Goal: Task Accomplishment & Management: Complete application form

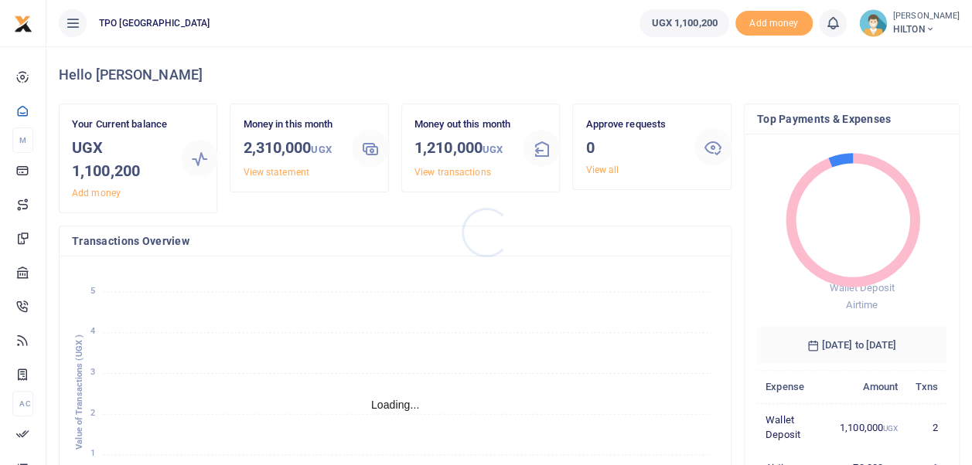
scroll to position [216, 178]
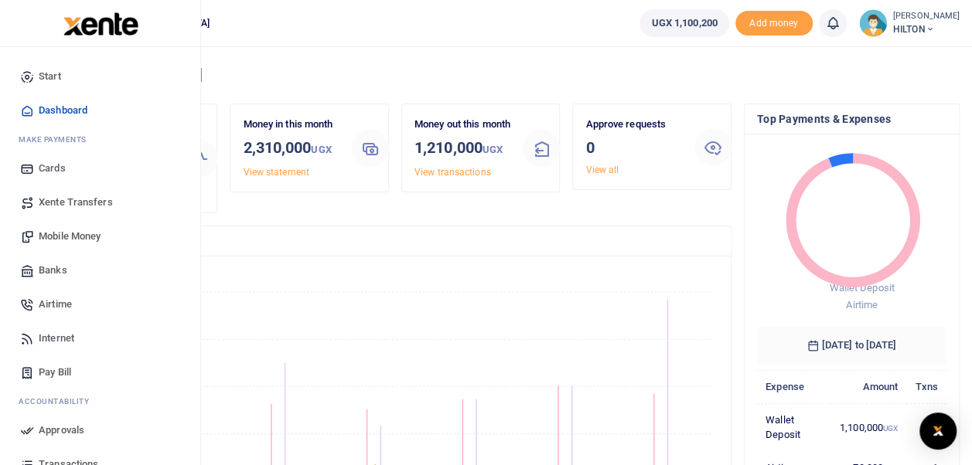
click at [60, 232] on span "Mobile Money" at bounding box center [70, 236] width 62 height 15
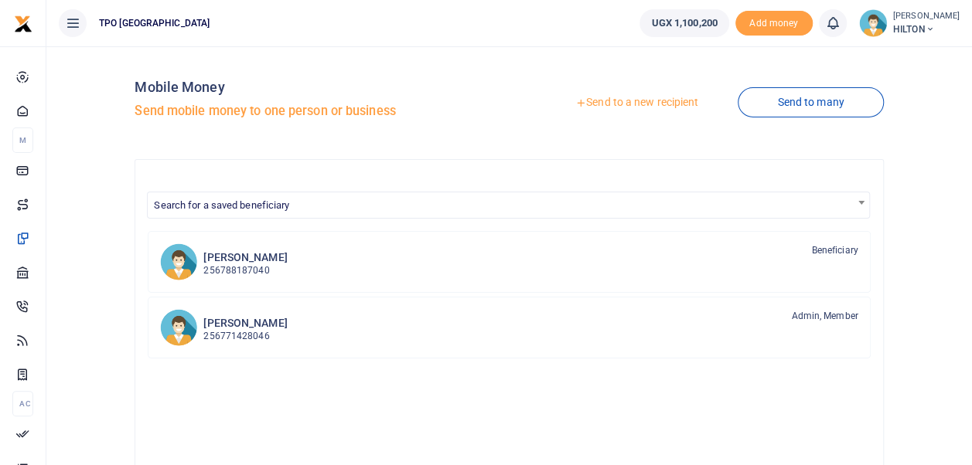
click at [659, 107] on link "Send to a new recipient" at bounding box center [637, 103] width 202 height 28
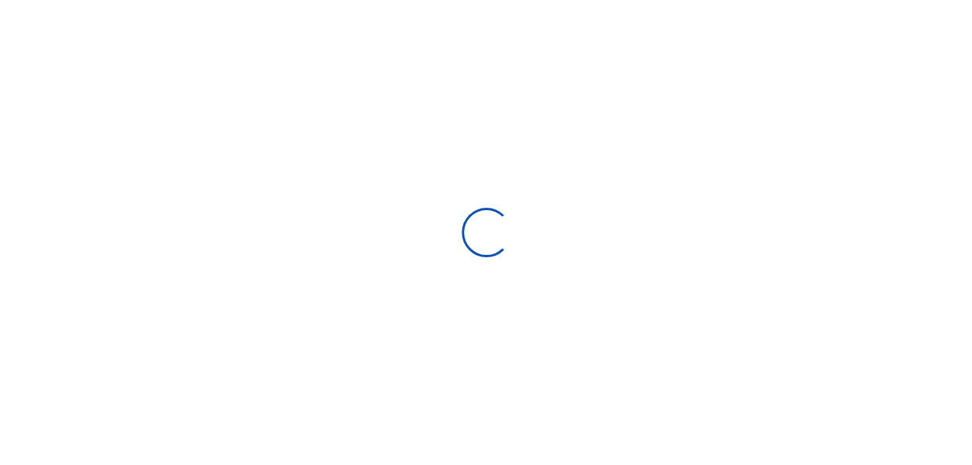
select select
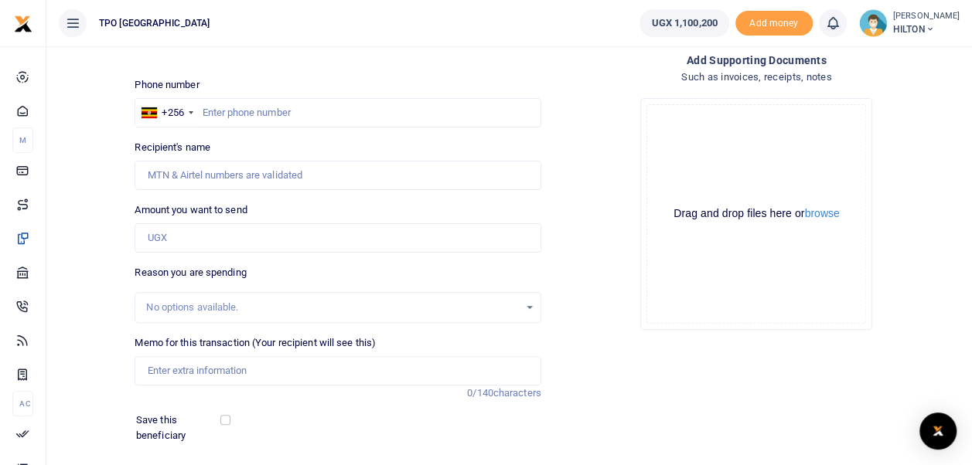
scroll to position [98, 0]
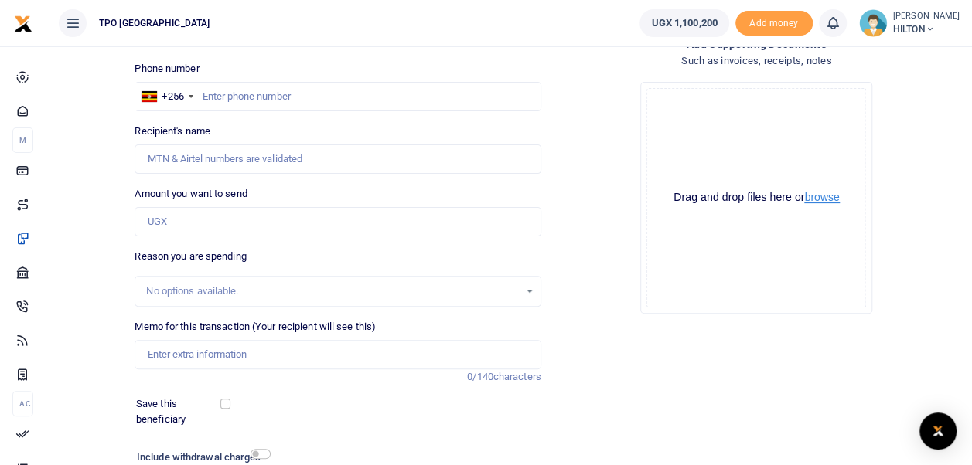
click at [815, 197] on button "browse" at bounding box center [821, 198] width 35 height 12
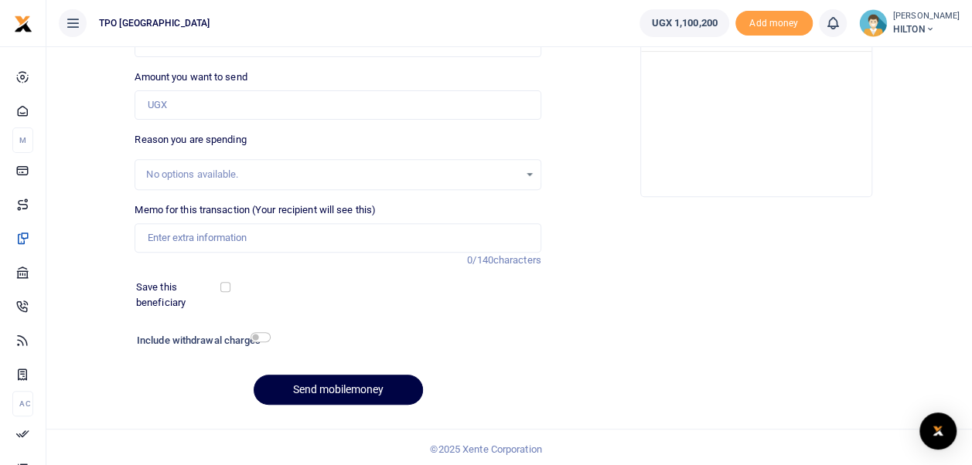
scroll to position [218, 0]
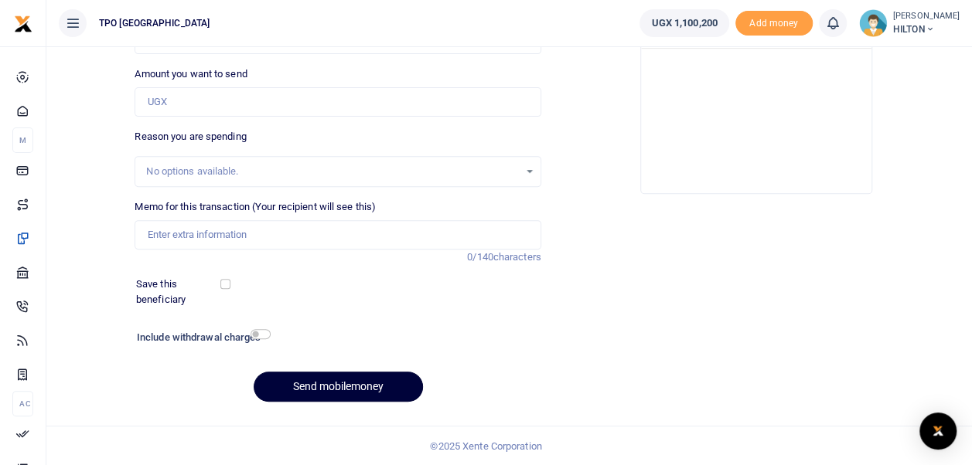
click at [366, 390] on button "Send mobilemoney" at bounding box center [338, 387] width 169 height 30
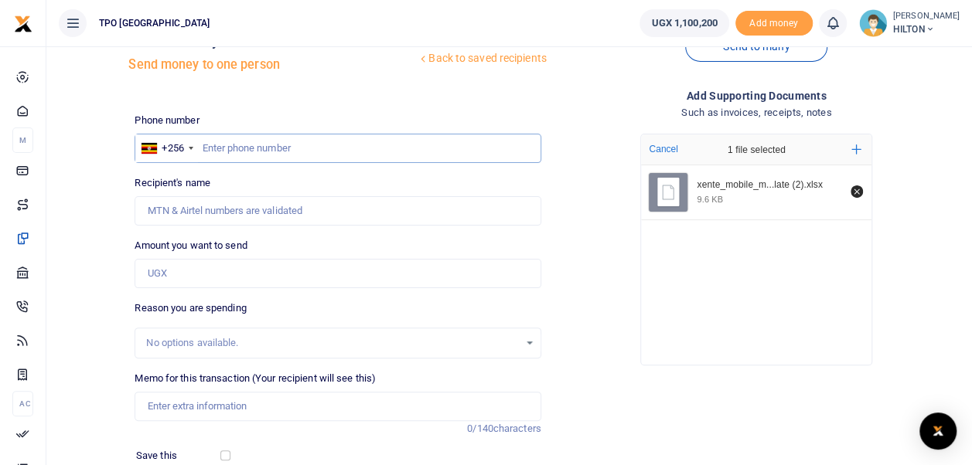
scroll to position [0, 0]
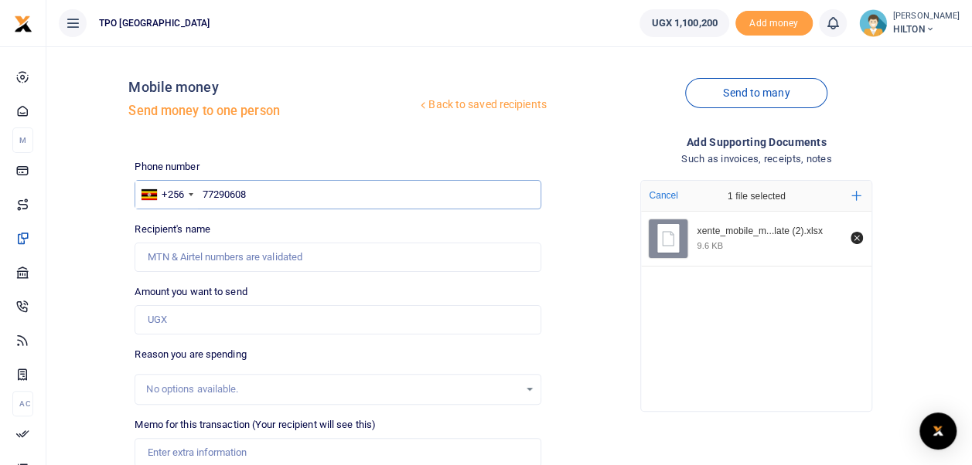
type input "772906089"
type input "[PERSON_NAME]"
type input "772906089"
click at [505, 322] on input "Amount you want to send" at bounding box center [338, 319] width 406 height 29
click at [710, 351] on div "xente_mobile_m...late (2).xlsx 9.6 KB" at bounding box center [756, 308] width 230 height 192
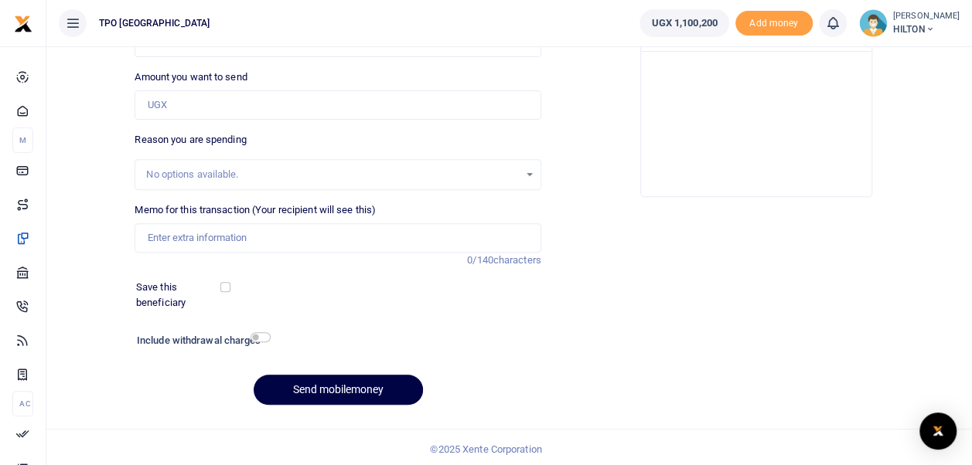
scroll to position [218, 0]
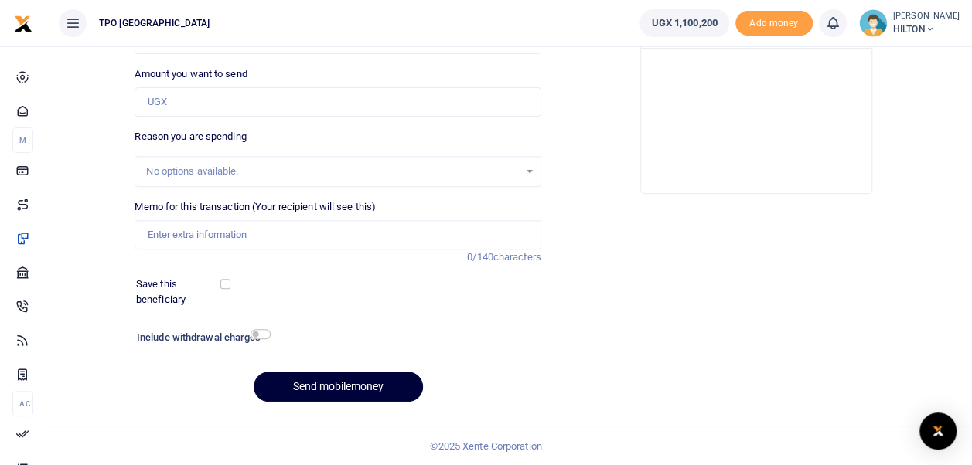
click at [359, 390] on button "Send mobilemoney" at bounding box center [338, 387] width 169 height 30
type input "1,095,000"
click at [693, 319] on div "Add supporting Documents Such as invoices, receipts, notes Drop your files here…" at bounding box center [756, 165] width 418 height 499
click at [346, 375] on button "Send mobilemoney" at bounding box center [338, 387] width 169 height 30
type input "Airtime for September 2025"
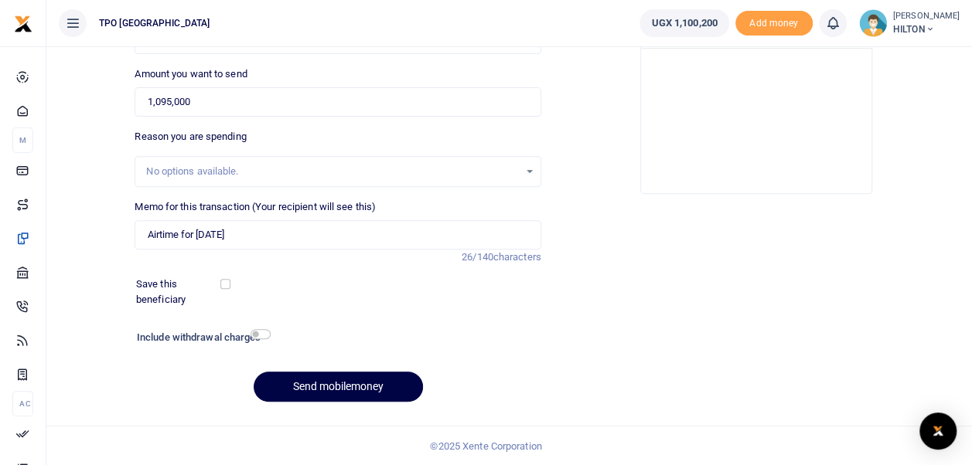
click at [717, 380] on div "Add supporting Documents Such as invoices, receipts, notes Drop your files here…" at bounding box center [756, 165] width 418 height 499
click at [400, 390] on button "Send mobilemoney" at bounding box center [338, 387] width 169 height 30
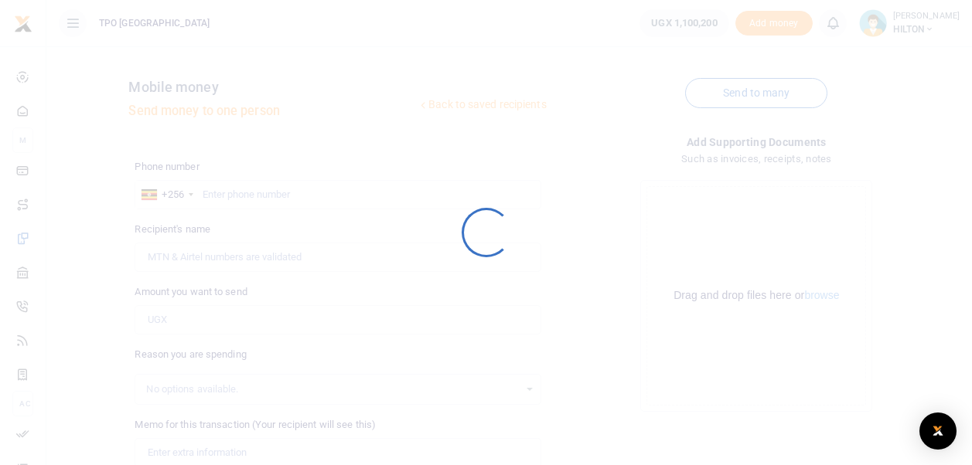
scroll to position [218, 0]
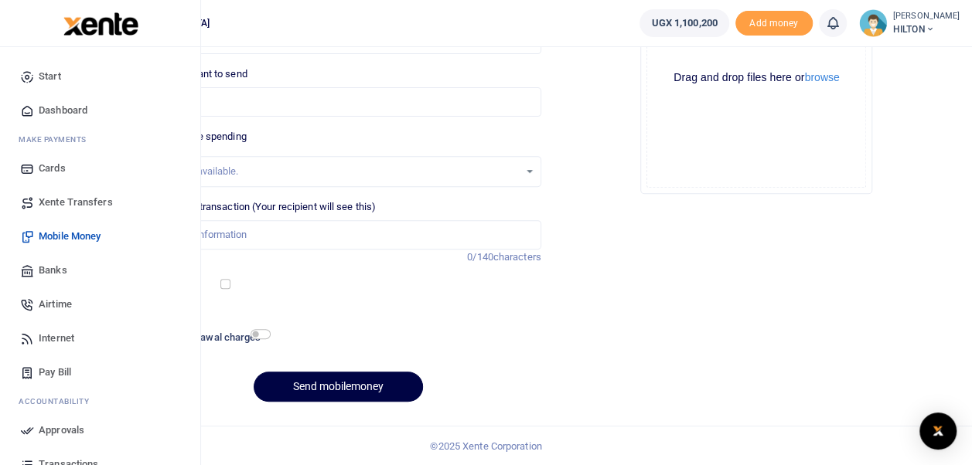
click at [71, 428] on span "Approvals" at bounding box center [62, 430] width 46 height 15
click at [60, 434] on span "Approvals" at bounding box center [62, 430] width 46 height 15
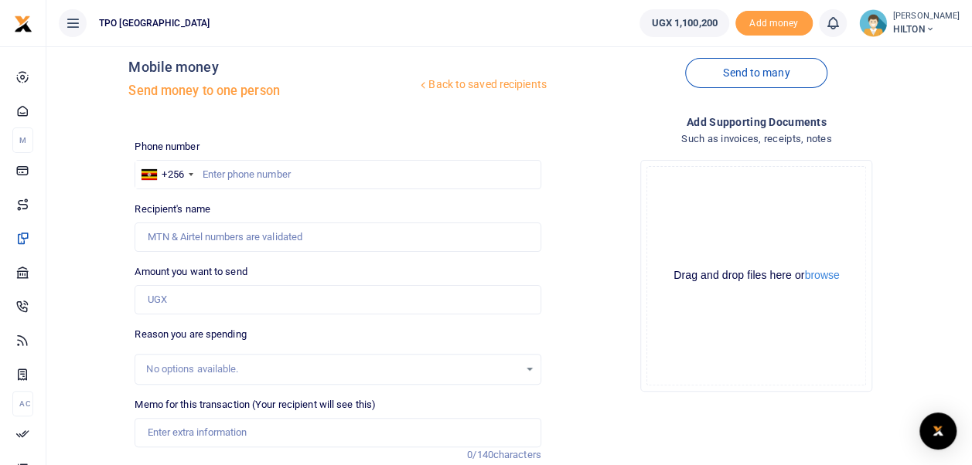
scroll to position [0, 0]
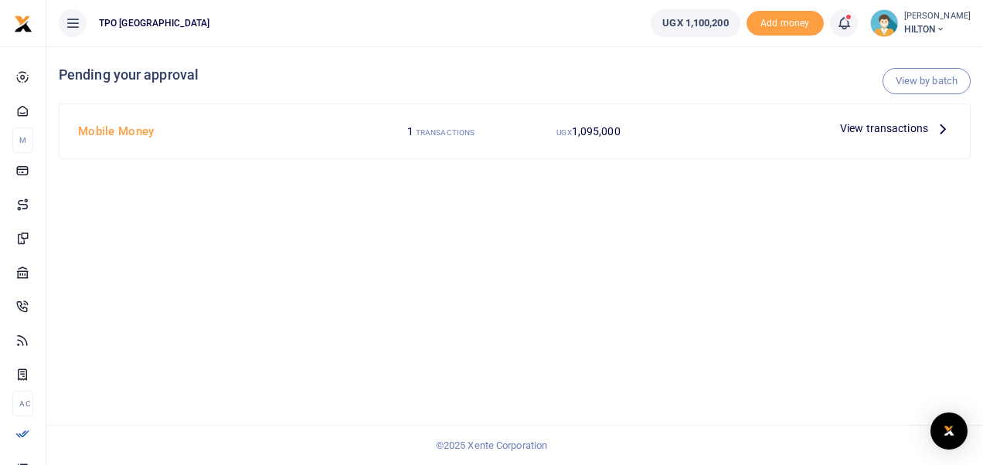
click at [880, 128] on span "View transactions" at bounding box center [884, 128] width 88 height 17
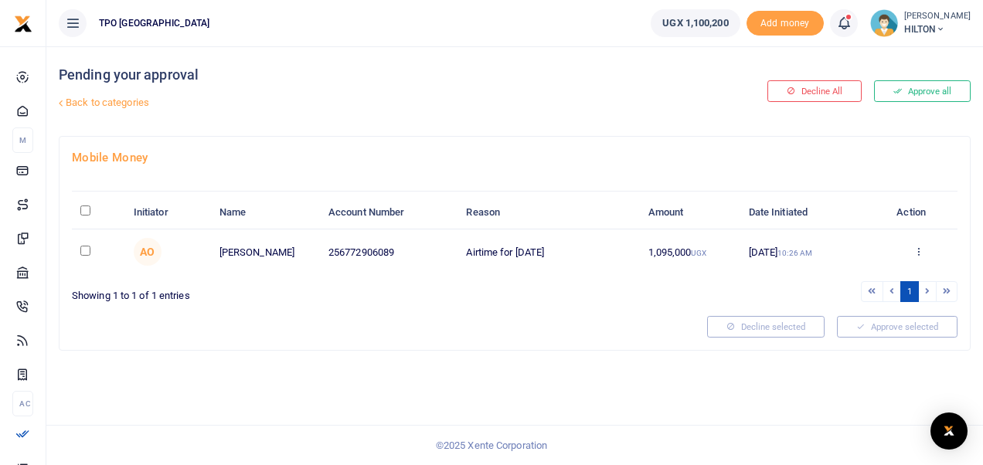
click at [84, 250] on input "checkbox" at bounding box center [85, 251] width 10 height 10
checkbox input "true"
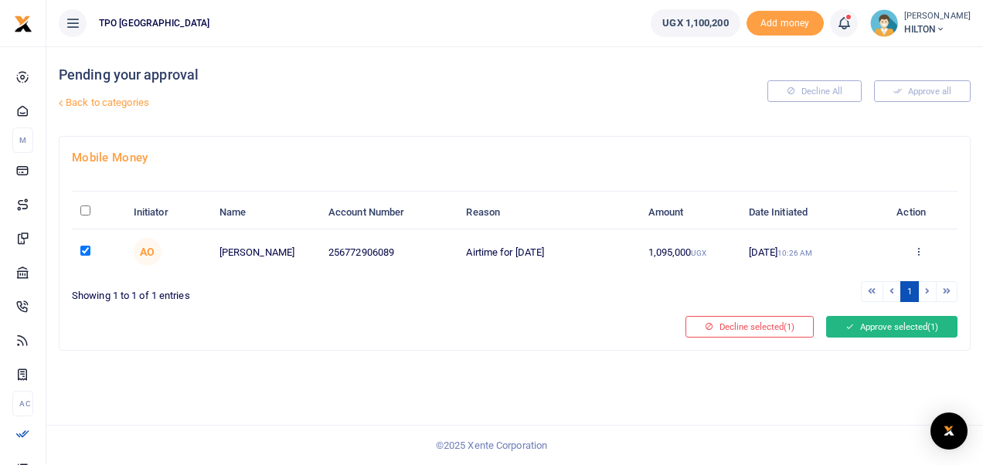
click at [864, 325] on button "Approve selected (1)" at bounding box center [891, 327] width 131 height 22
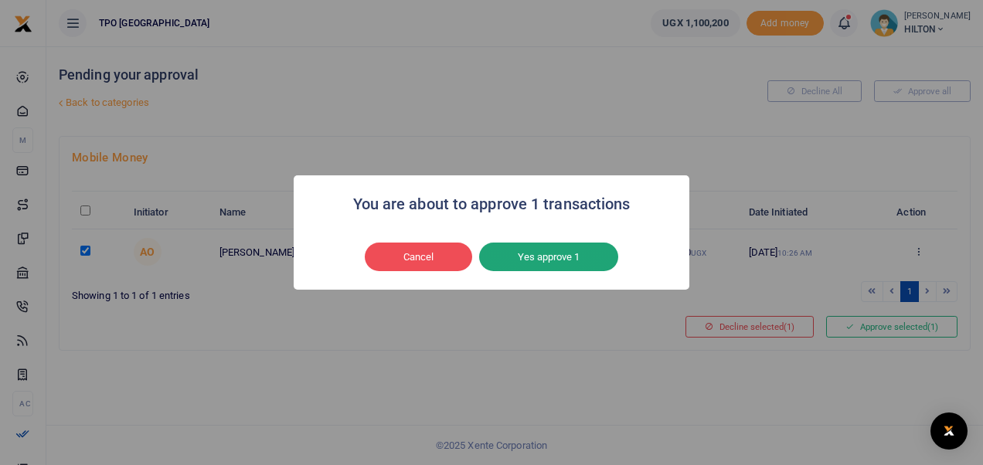
click at [560, 263] on button "Yes approve 1" at bounding box center [548, 257] width 139 height 29
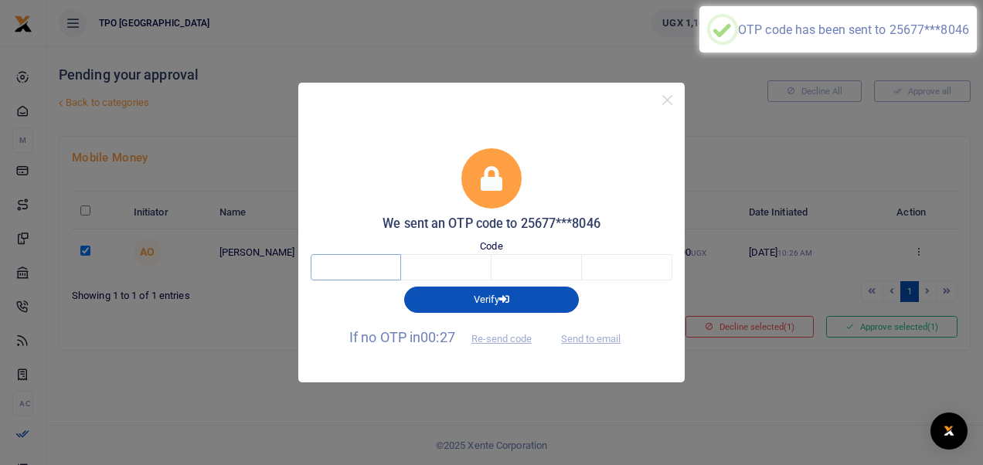
click at [369, 270] on input "text" at bounding box center [356, 267] width 90 height 26
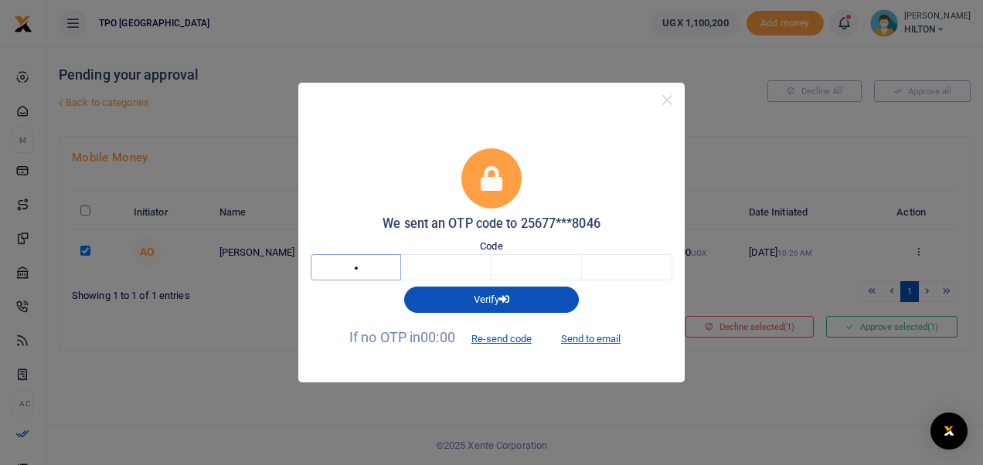
type input "4"
type input "7"
type input "9"
type input "7"
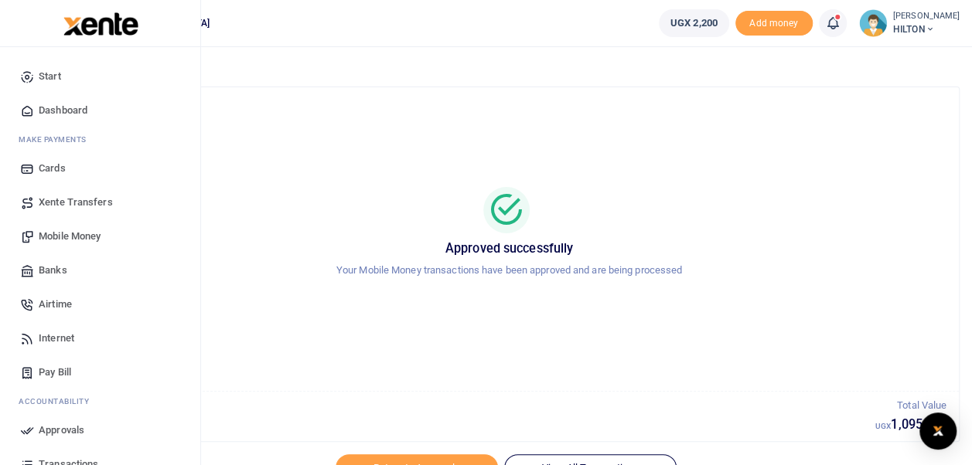
click at [65, 463] on span "Transactions" at bounding box center [69, 464] width 60 height 15
